Goal: Communication & Community: Connect with others

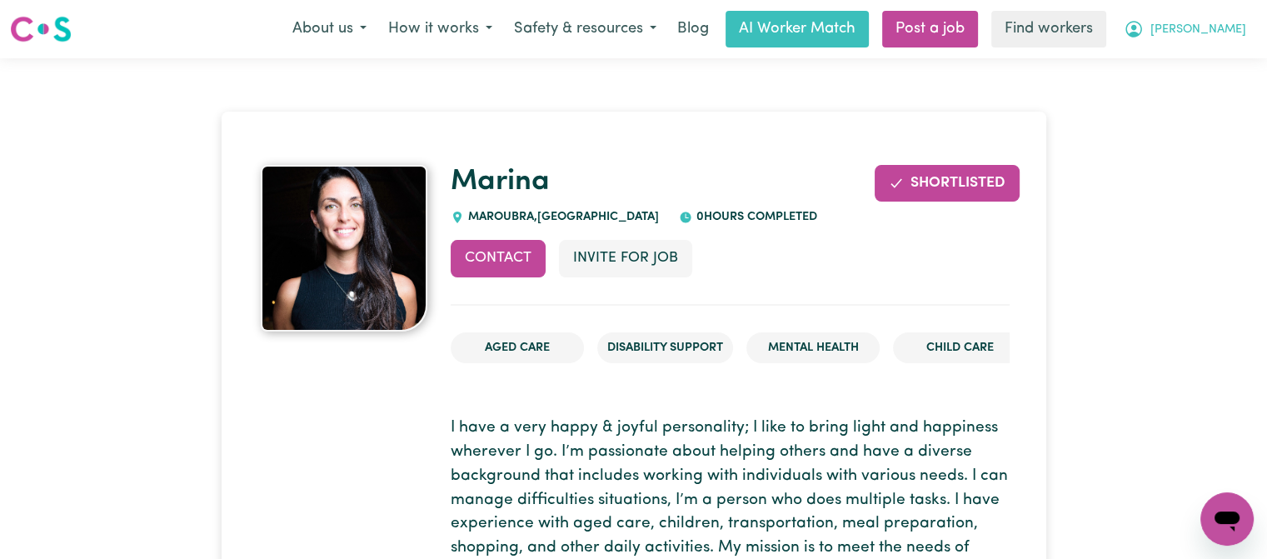
click at [1210, 42] on button "[PERSON_NAME]" at bounding box center [1185, 29] width 144 height 35
click at [1206, 58] on link "My Dashboard" at bounding box center [1191, 65] width 132 height 32
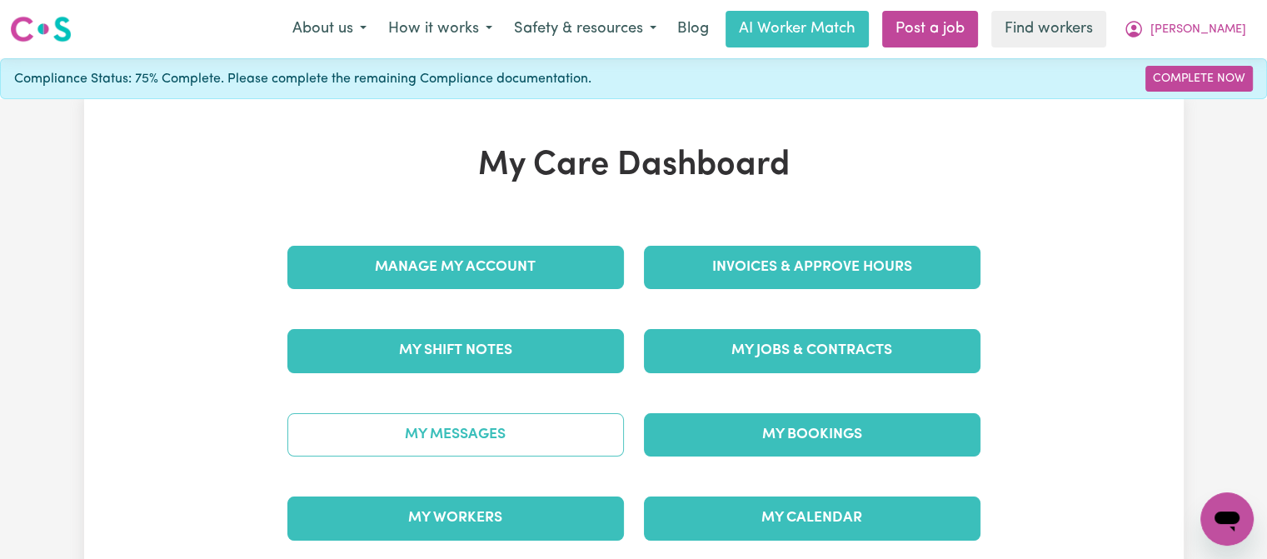
click at [486, 427] on link "My Messages" at bounding box center [455, 434] width 337 height 43
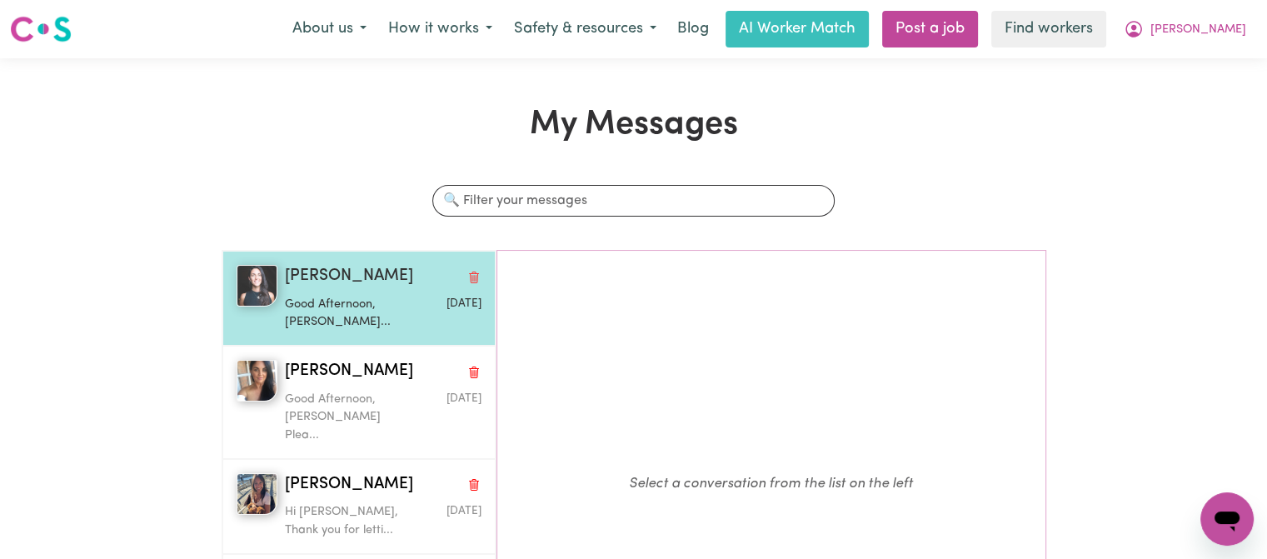
click at [342, 309] on p "Good Afternoon, Marina Pleas..." at bounding box center [350, 314] width 131 height 36
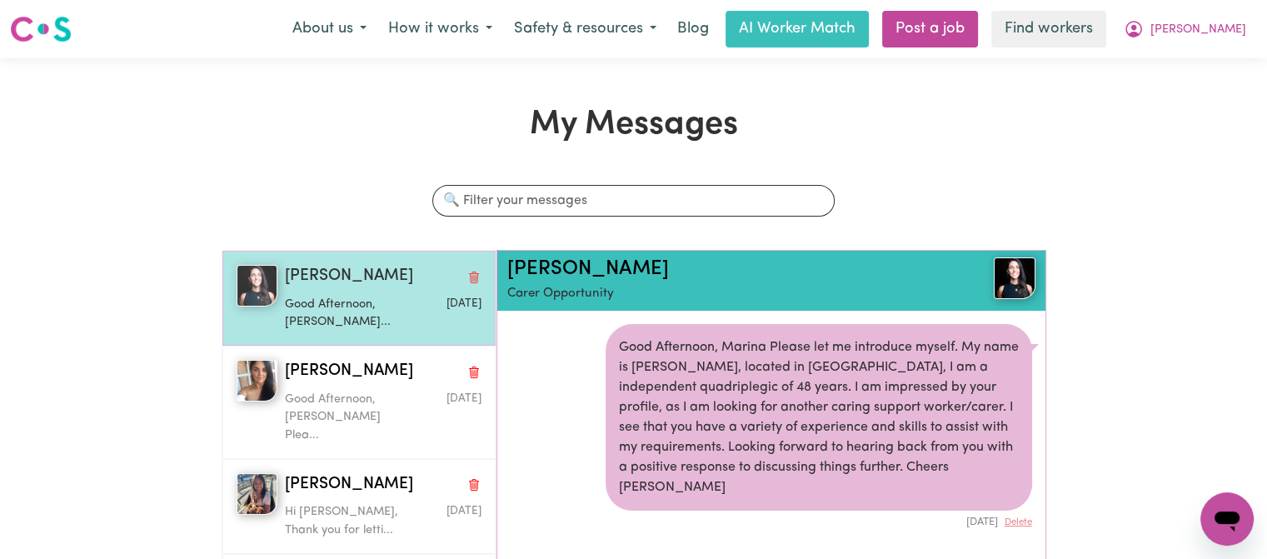
scroll to position [9, 0]
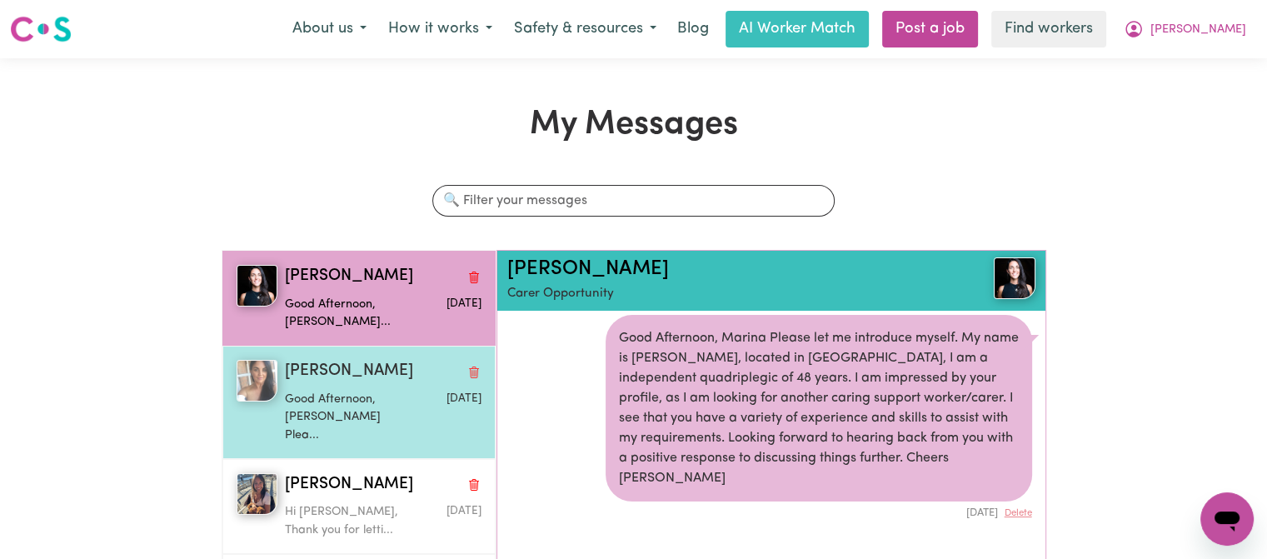
click at [320, 393] on p "Good Afternoon, Suzanne Plea..." at bounding box center [350, 418] width 131 height 54
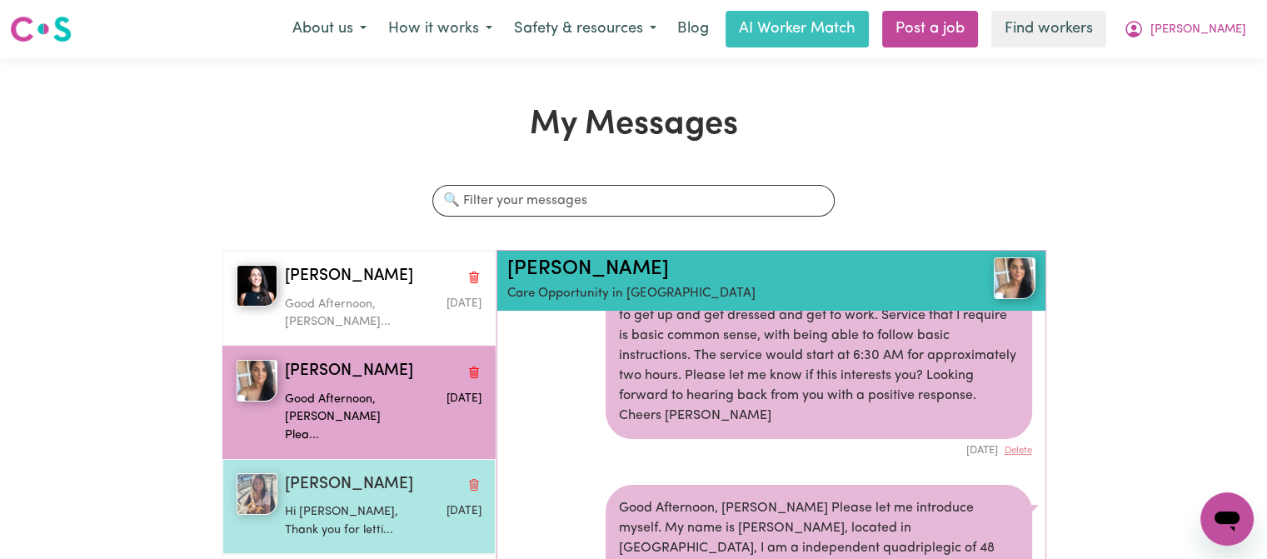
click at [333, 474] on span "Elizabeth Santos S" at bounding box center [349, 485] width 128 height 24
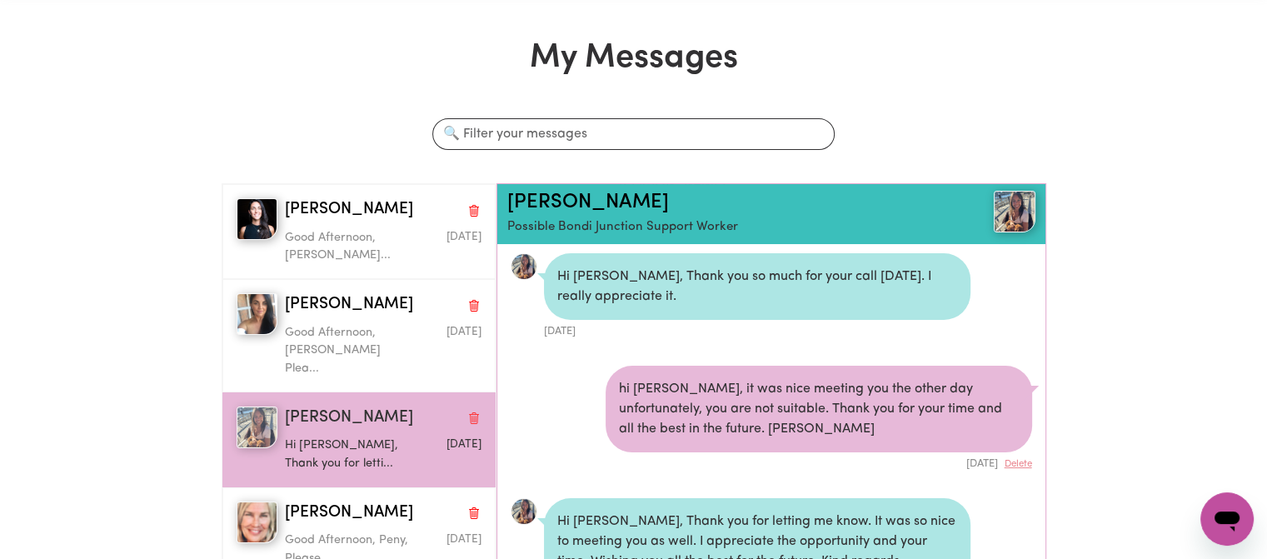
scroll to position [0, 0]
